Goal: Task Accomplishment & Management: Manage account settings

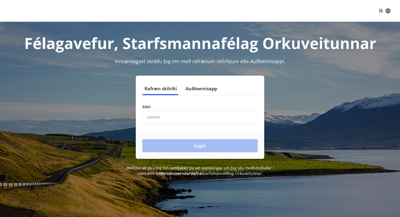
click at [198, 120] on input "phone" at bounding box center [199, 117] width 115 height 13
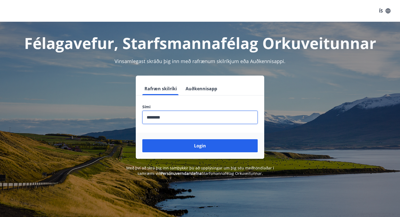
type input "********"
click at [142, 139] on button "Login" at bounding box center [199, 145] width 115 height 13
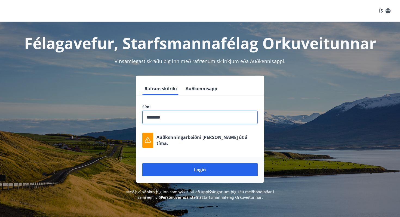
click at [237, 105] on label "Sími" at bounding box center [199, 106] width 115 height 5
click at [197, 113] on input "phone" at bounding box center [199, 117] width 115 height 13
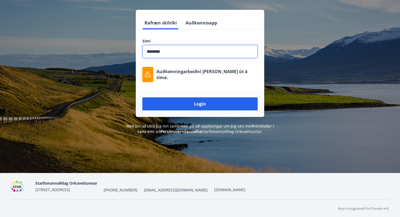
scroll to position [67, 0]
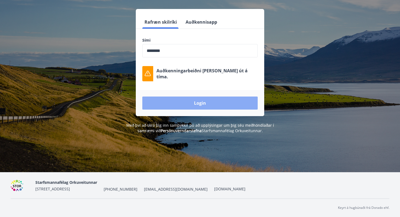
click at [232, 104] on button "Login" at bounding box center [199, 103] width 115 height 13
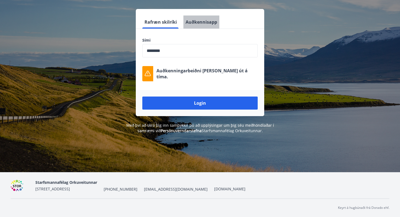
click at [199, 24] on button "Auðkennisapp" at bounding box center [202, 22] width 36 height 13
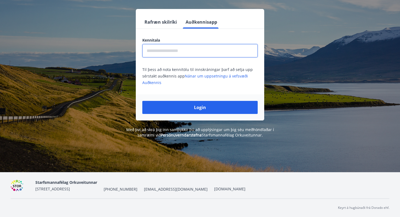
click at [189, 50] on input "text" at bounding box center [199, 50] width 115 height 13
type input "**********"
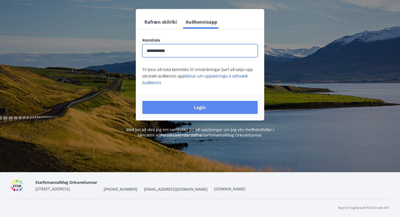
click at [198, 108] on button "Login" at bounding box center [199, 107] width 115 height 13
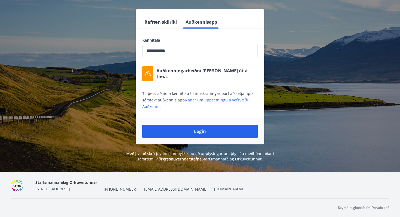
click at [254, 196] on div "Starfsmannafélag [STREET_ADDRESS] [PHONE_NUMBER] [EMAIL_ADDRESS][DOMAIN_NAME] […" at bounding box center [200, 186] width 379 height 26
